Goal: Entertainment & Leisure: Browse casually

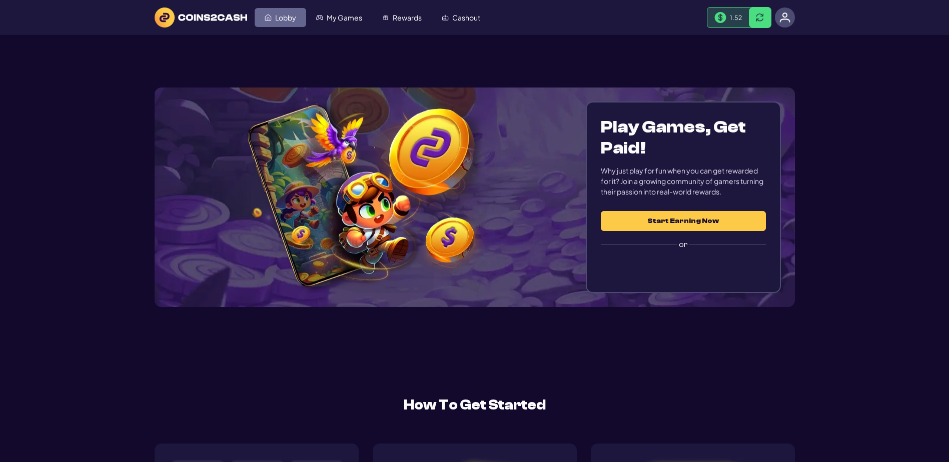
click at [296, 21] on span "Lobby" at bounding box center [285, 17] width 21 height 7
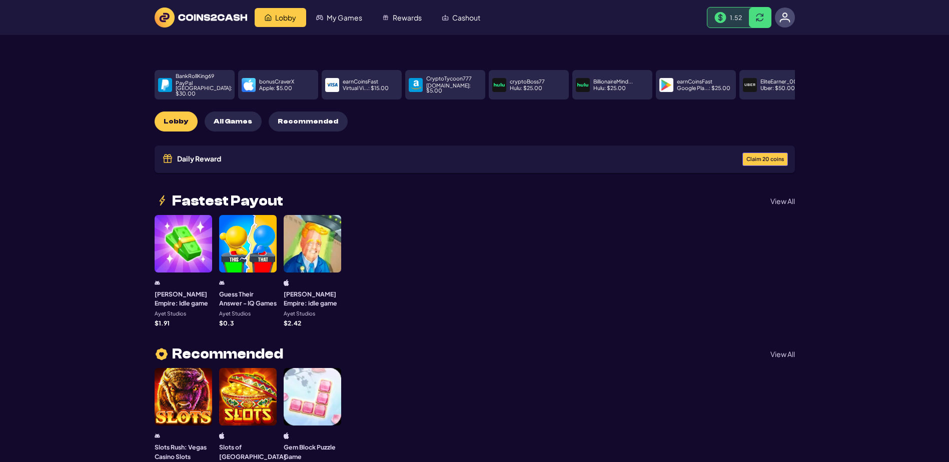
click at [747, 162] on span "Claim 20 coins" at bounding box center [766, 160] width 38 height 6
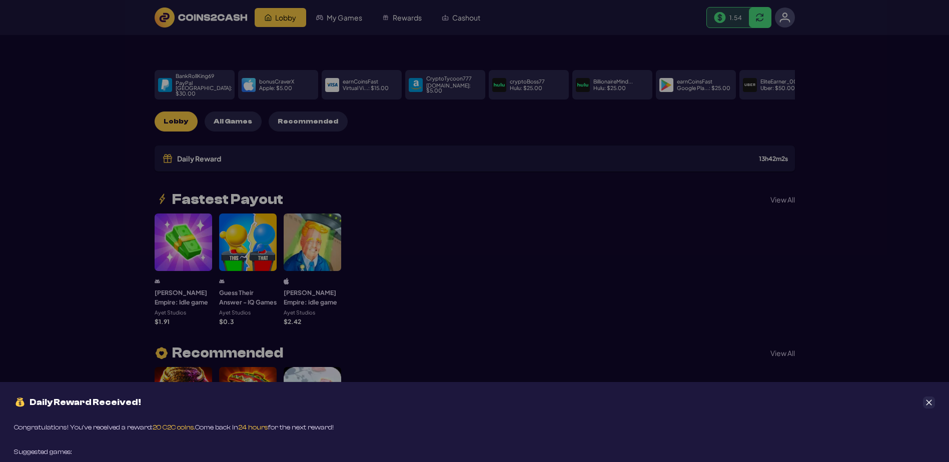
click at [931, 399] on icon "Close" at bounding box center [929, 402] width 7 height 7
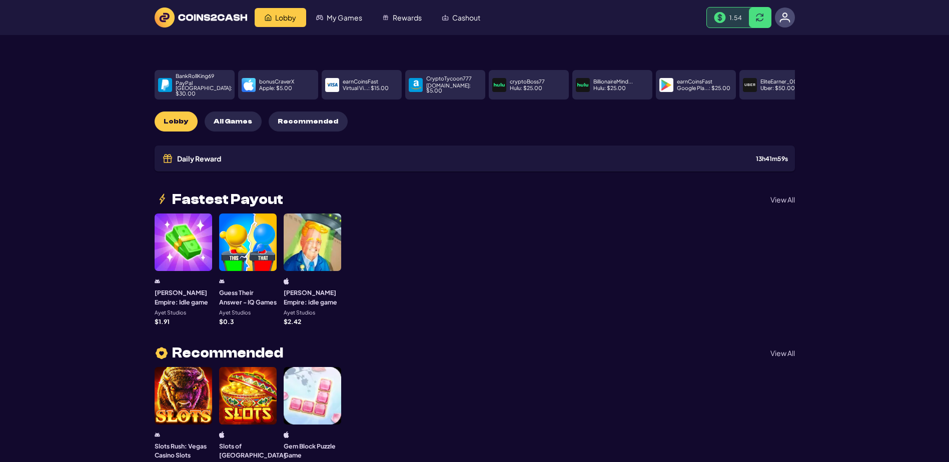
click at [252, 126] on span "All Games" at bounding box center [233, 122] width 39 height 9
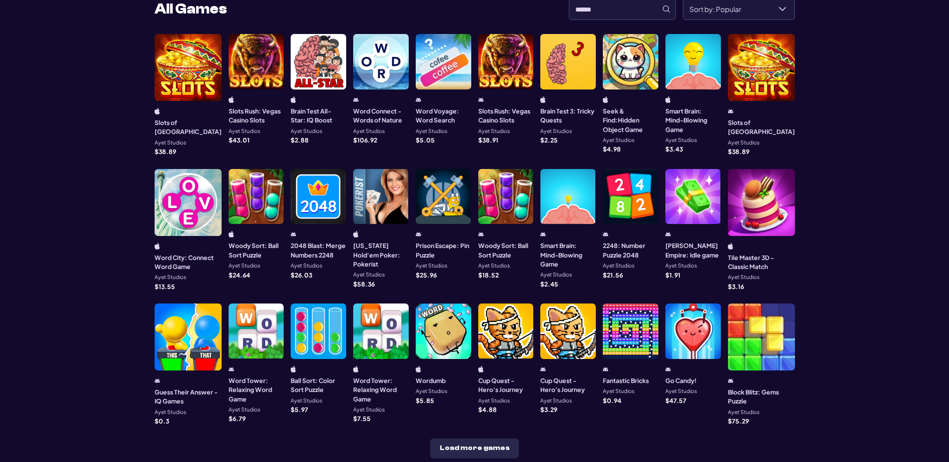
scroll to position [150, 0]
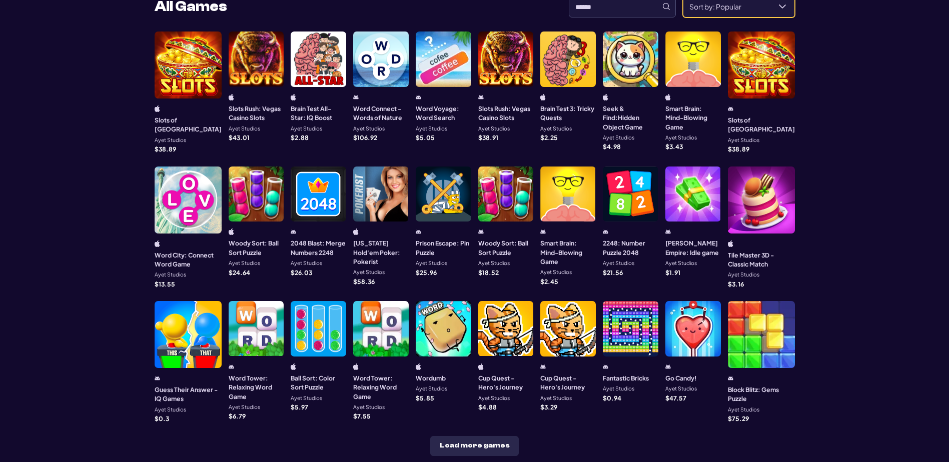
click at [716, 17] on span "Sort by: Popular" at bounding box center [727, 6] width 87 height 21
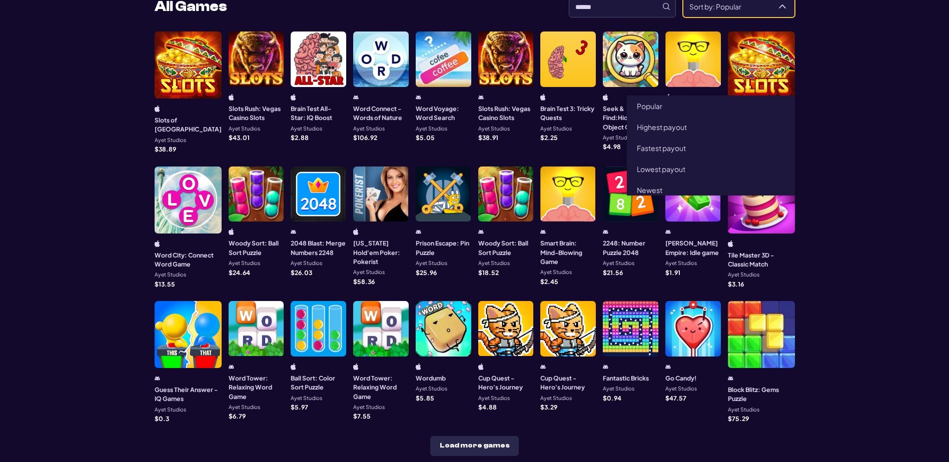
click at [716, 17] on span "Sort by: Popular" at bounding box center [727, 6] width 87 height 21
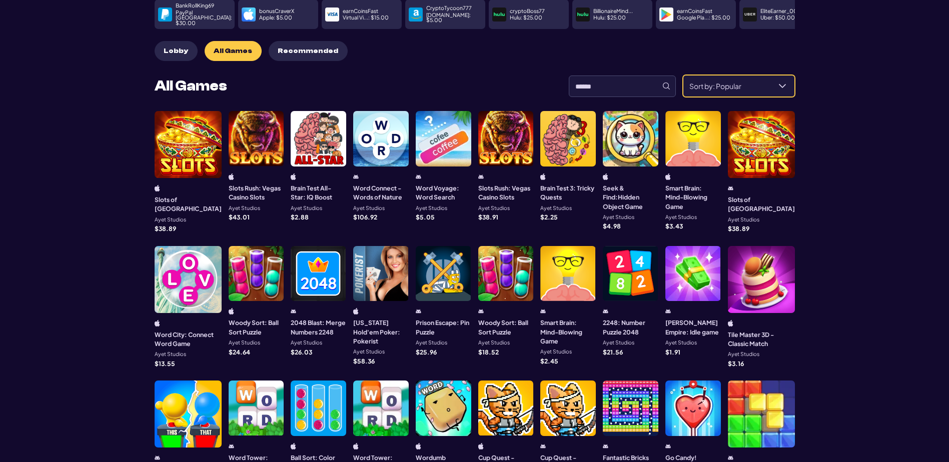
scroll to position [50, 0]
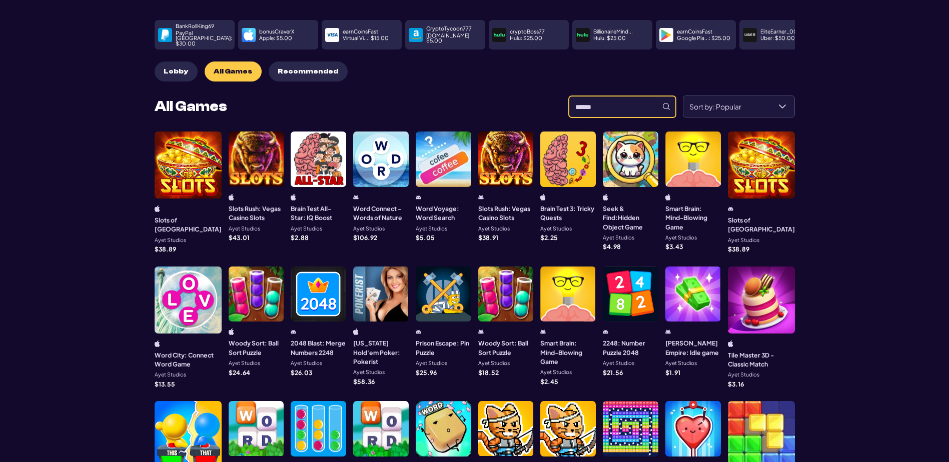
click at [569, 118] on input at bounding box center [622, 107] width 107 height 22
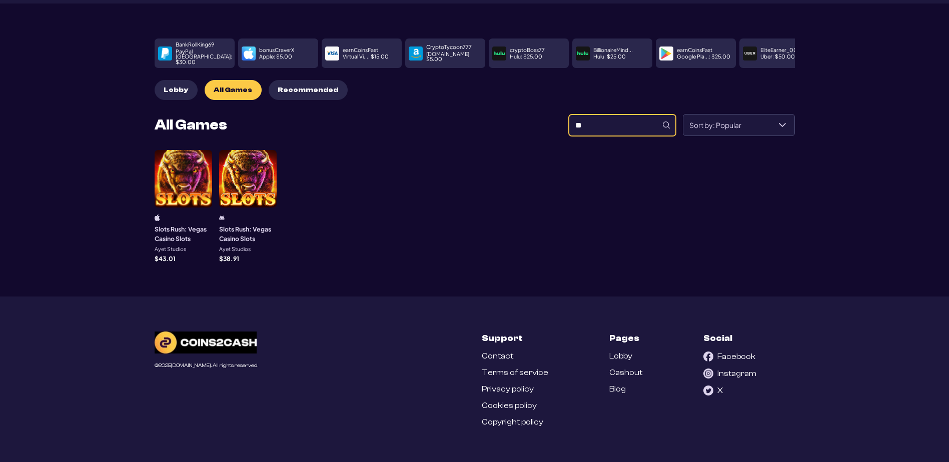
type input "*"
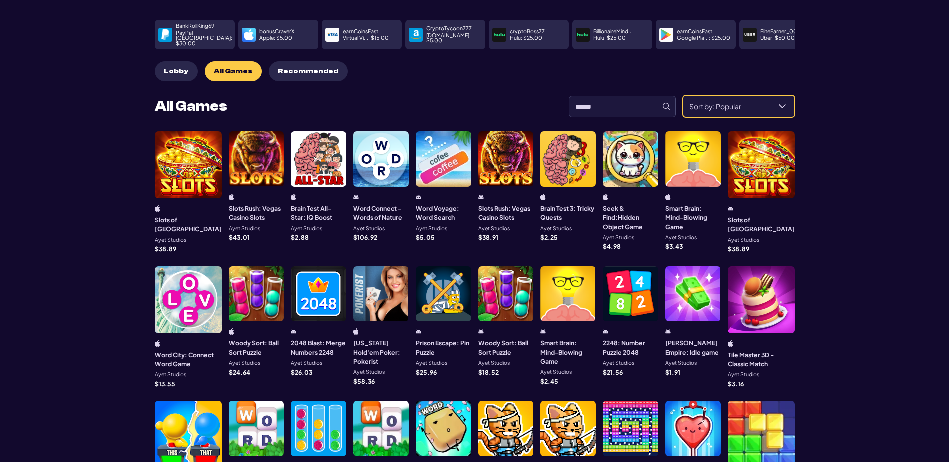
click at [771, 117] on div "Sort by: Popular" at bounding box center [783, 106] width 24 height 21
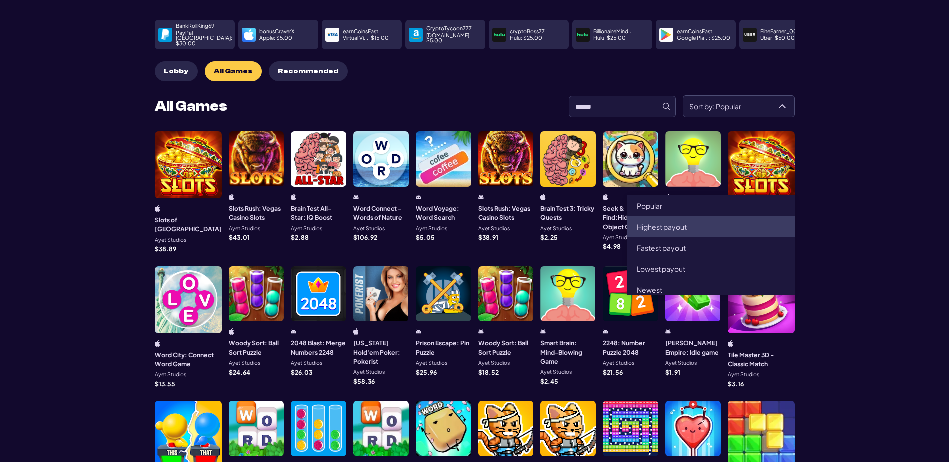
click at [730, 238] on li "Highest payout" at bounding box center [711, 227] width 168 height 21
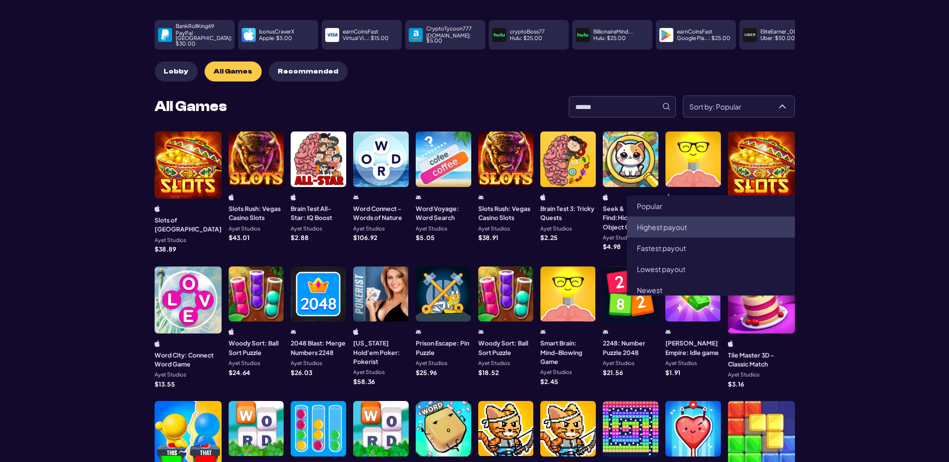
type input "**********"
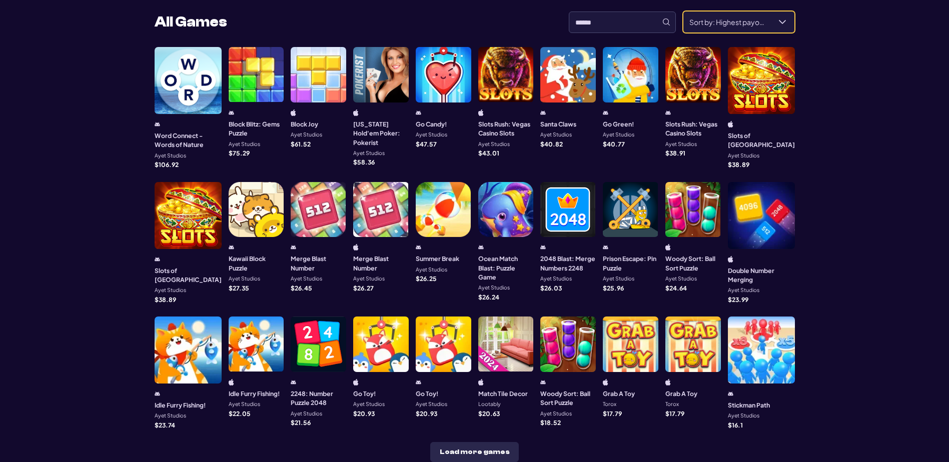
scroll to position [150, 0]
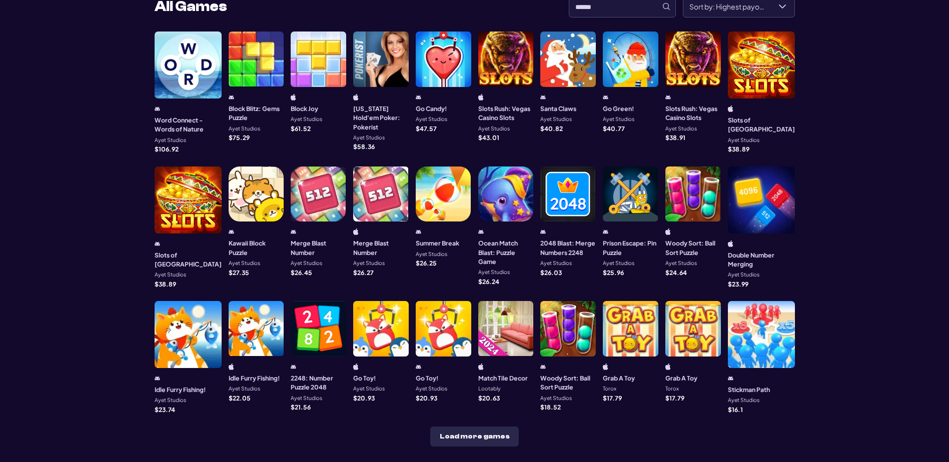
drag, startPoint x: 236, startPoint y: 163, endPoint x: 236, endPoint y: 151, distance: 11.5
click at [236, 87] on div at bounding box center [257, 60] width 56 height 56
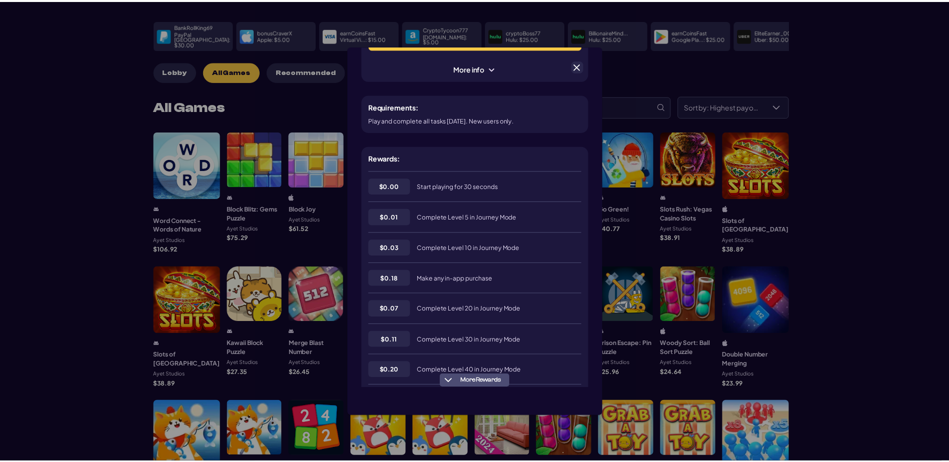
scroll to position [0, 0]
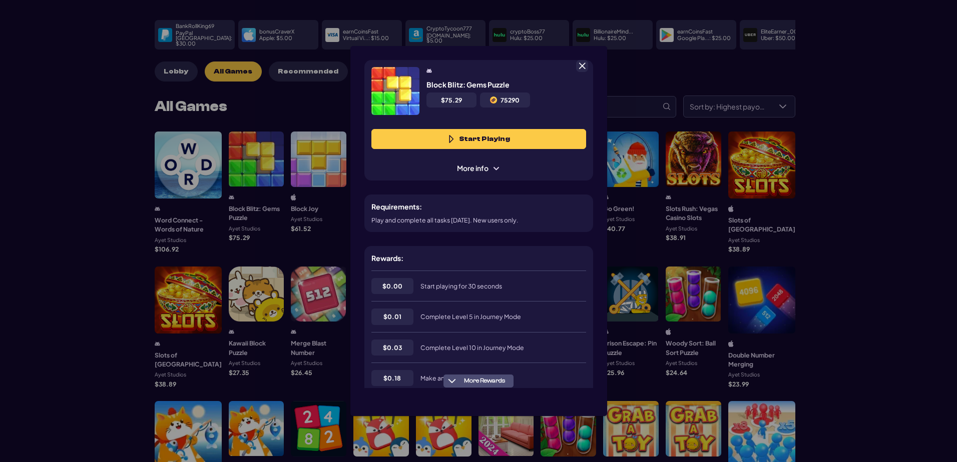
click at [579, 66] on span at bounding box center [581, 66] width 9 height 9
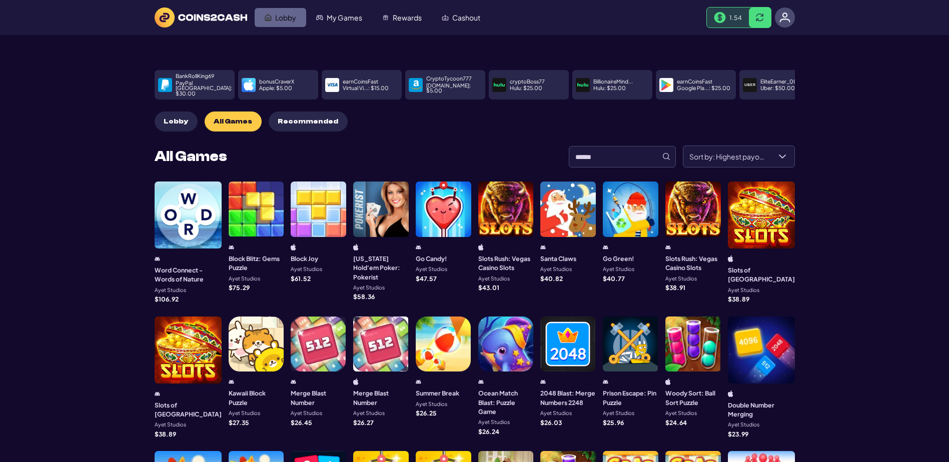
click at [296, 21] on span "Lobby" at bounding box center [285, 17] width 21 height 7
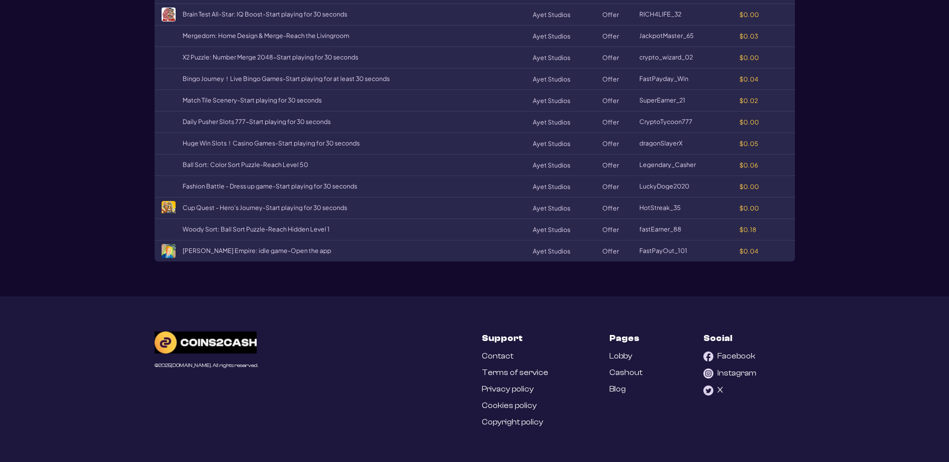
scroll to position [1351, 0]
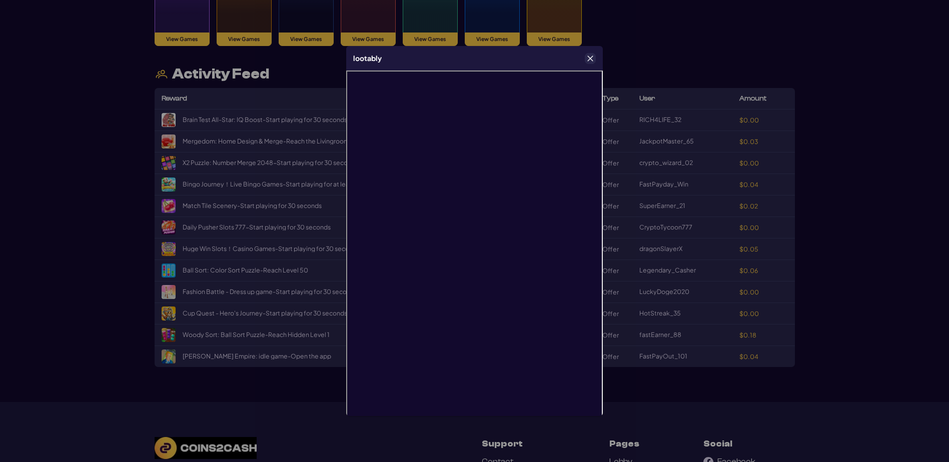
scroll to position [1051, 0]
